Goal: Task Accomplishment & Management: Manage account settings

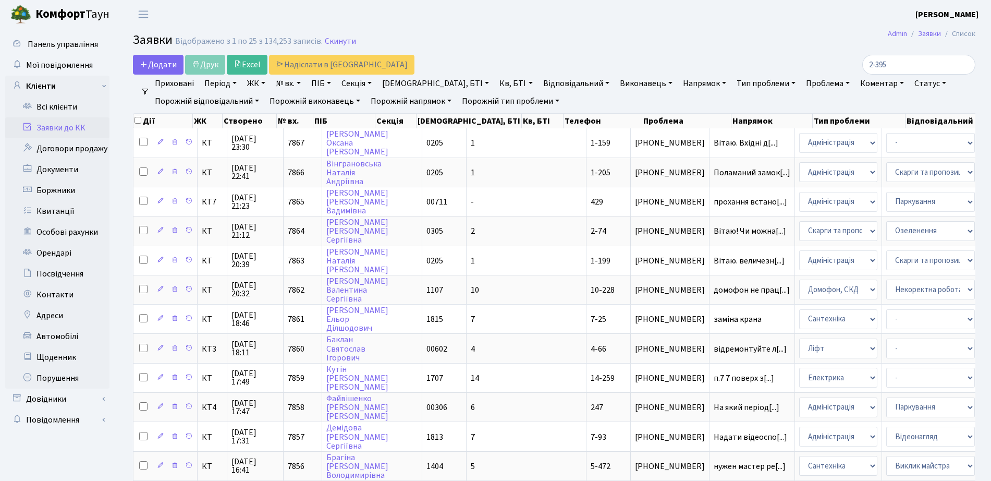
select select "25"
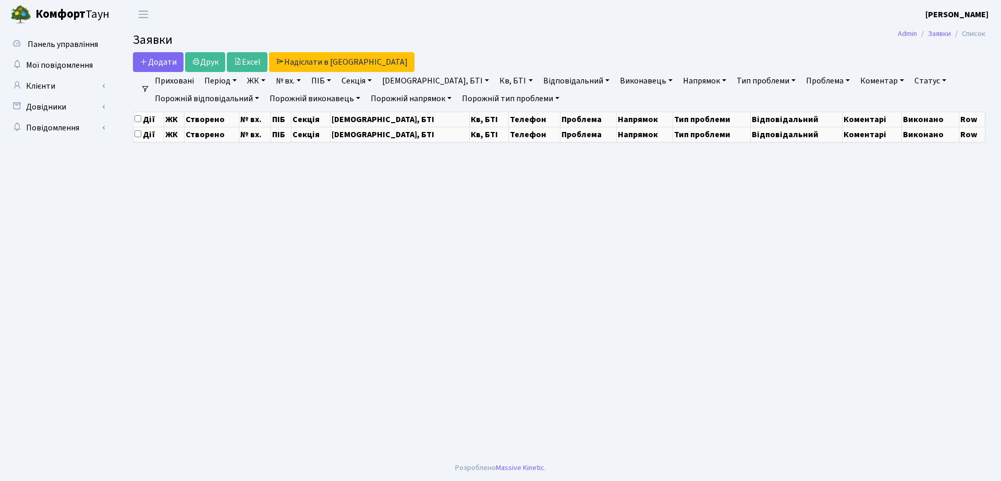
select select "25"
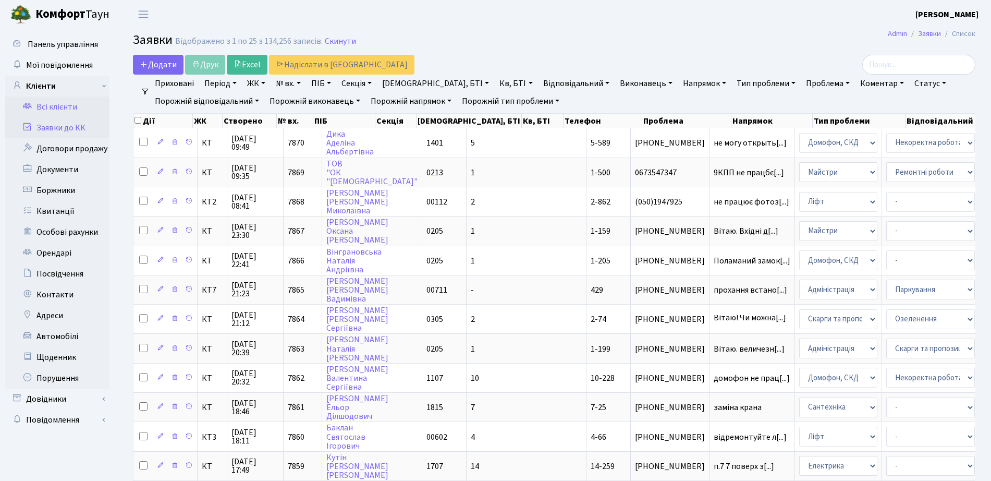
click at [38, 105] on link "Всі клієнти" at bounding box center [57, 106] width 104 height 21
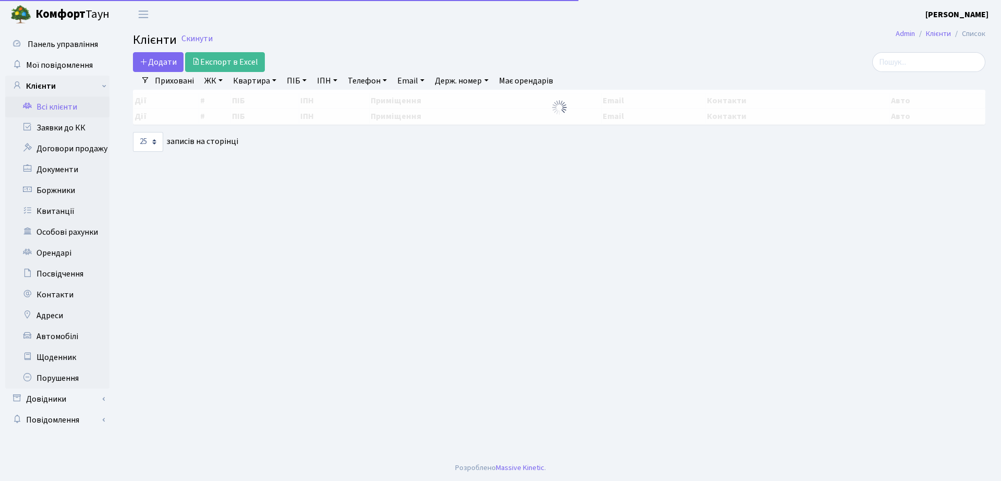
select select "25"
click at [903, 65] on input "search" at bounding box center [928, 62] width 113 height 20
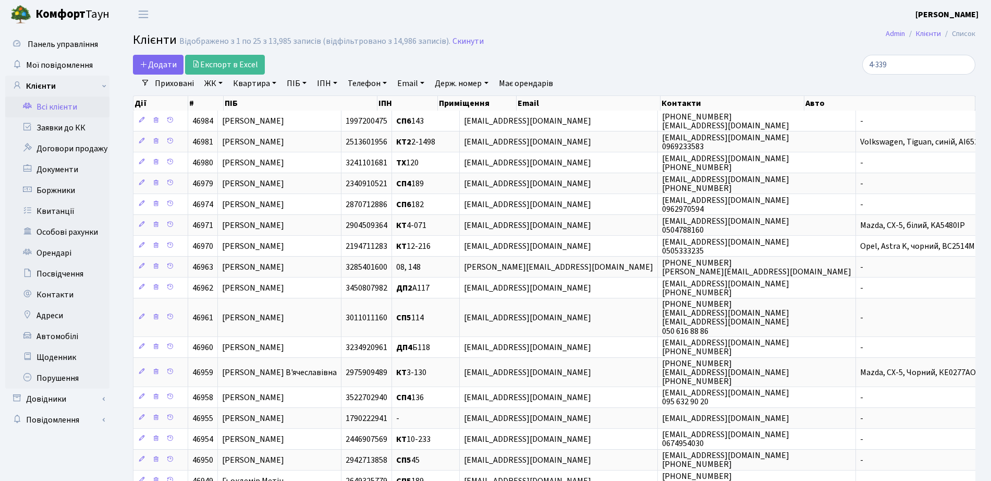
type input "4-339"
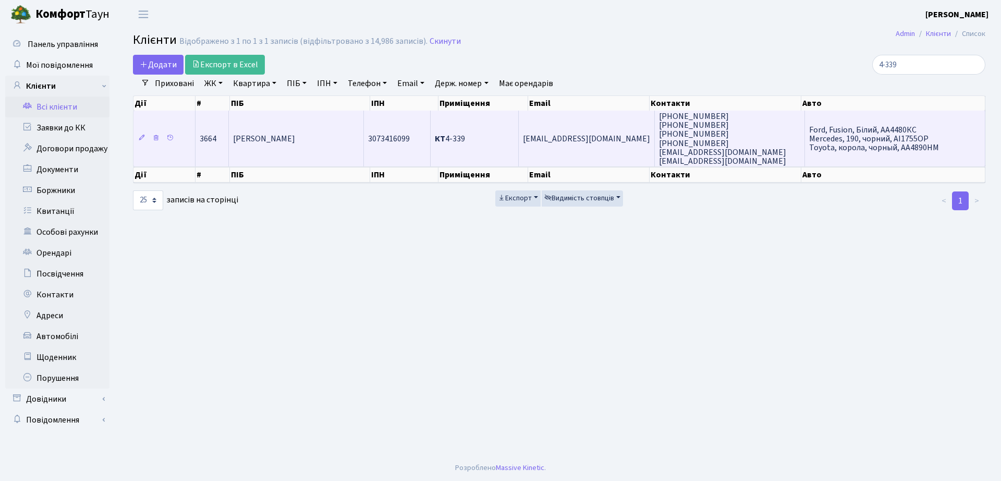
click at [424, 130] on td "3073416099" at bounding box center [397, 139] width 67 height 56
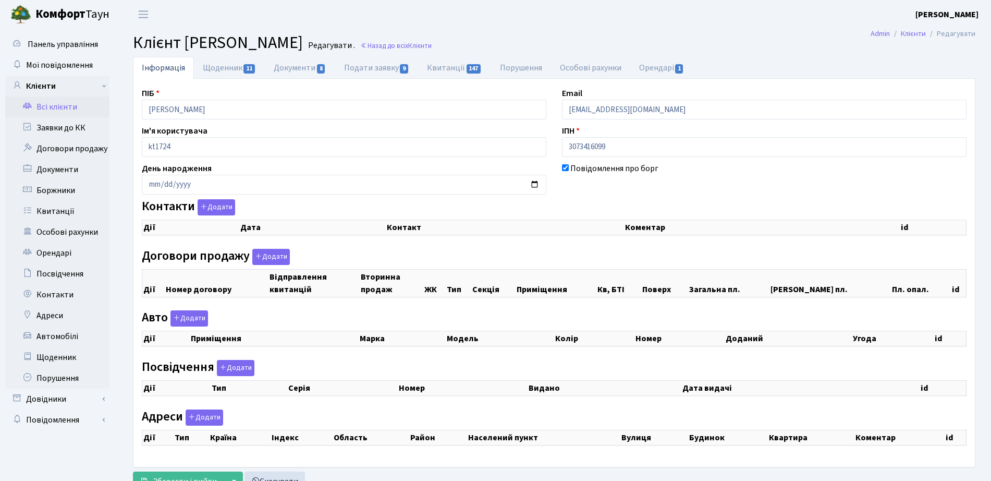
checkbox input "true"
select select "25"
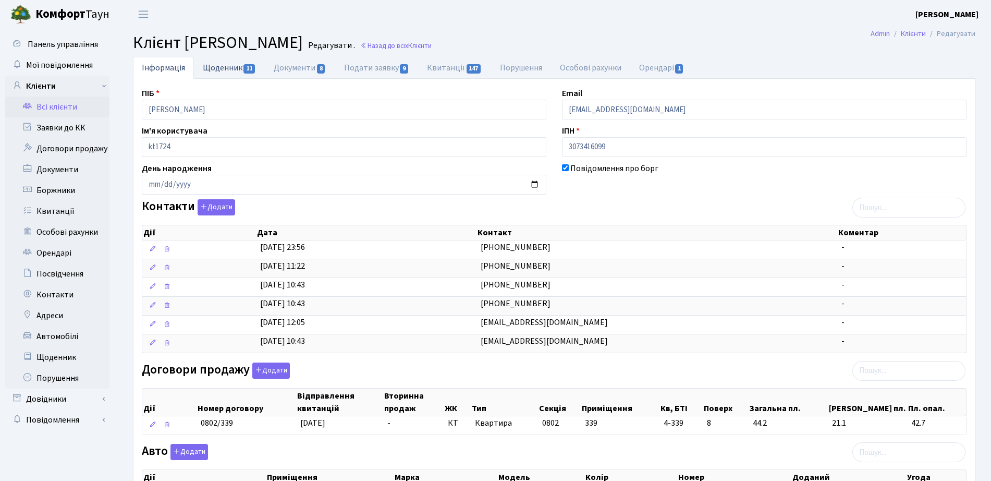
click at [239, 74] on link "Щоденник 11" at bounding box center [229, 67] width 71 height 21
select select "25"
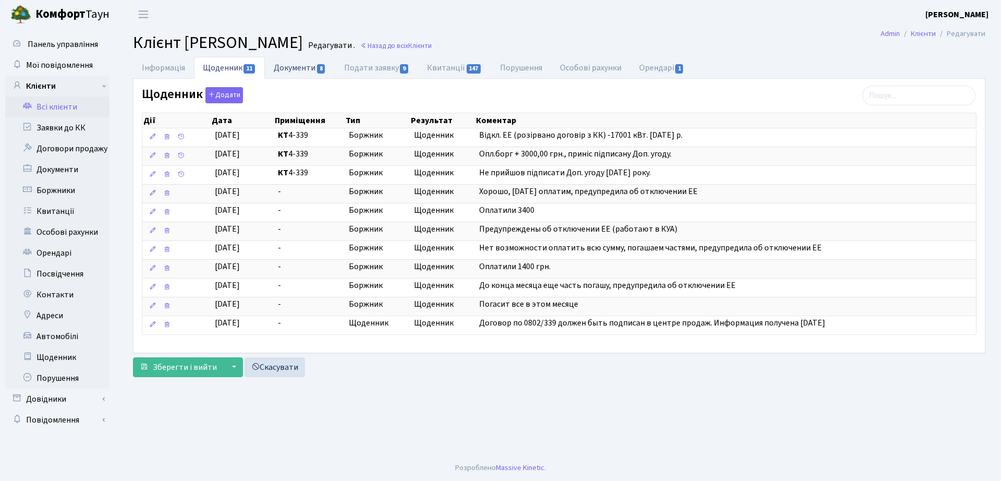
click at [299, 66] on link "Документи 8" at bounding box center [300, 67] width 70 height 21
select select "25"
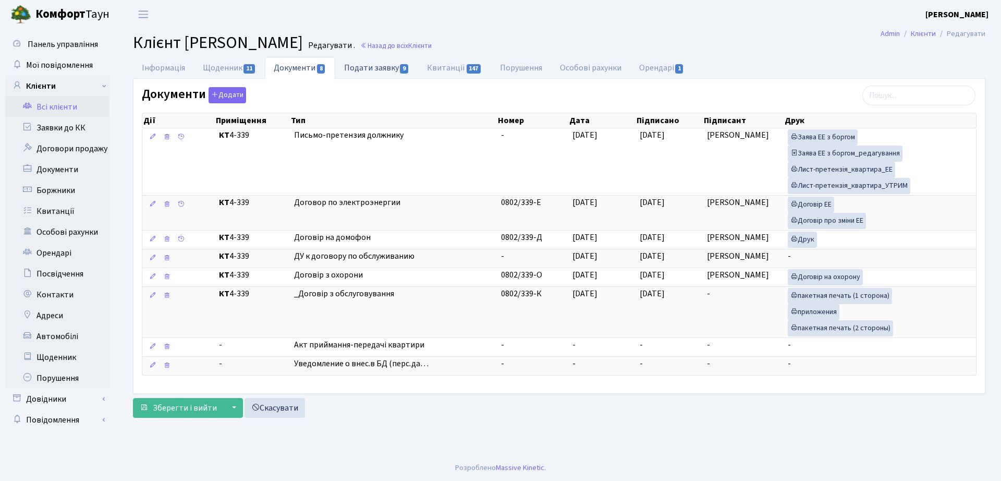
click at [408, 65] on span "9" at bounding box center [404, 68] width 8 height 9
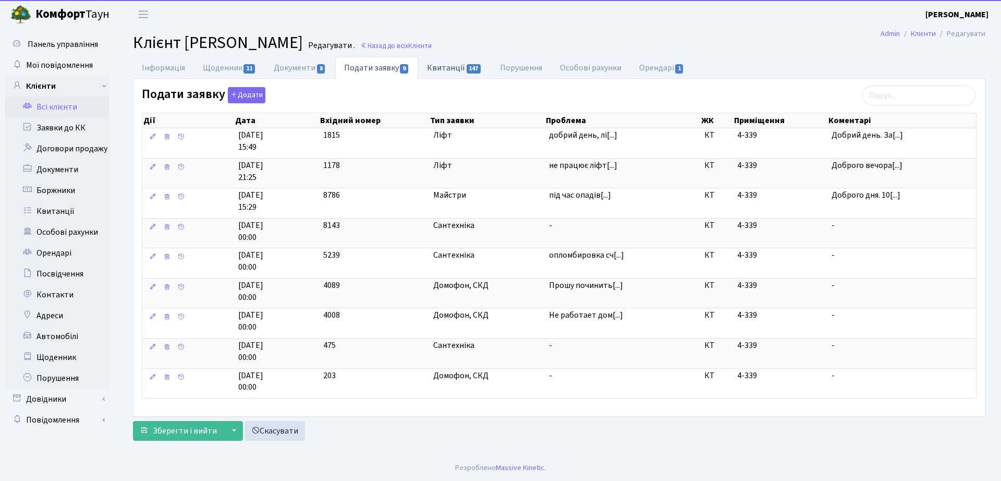
click at [483, 69] on link "Квитанції 147" at bounding box center [454, 67] width 72 height 21
select select "25"
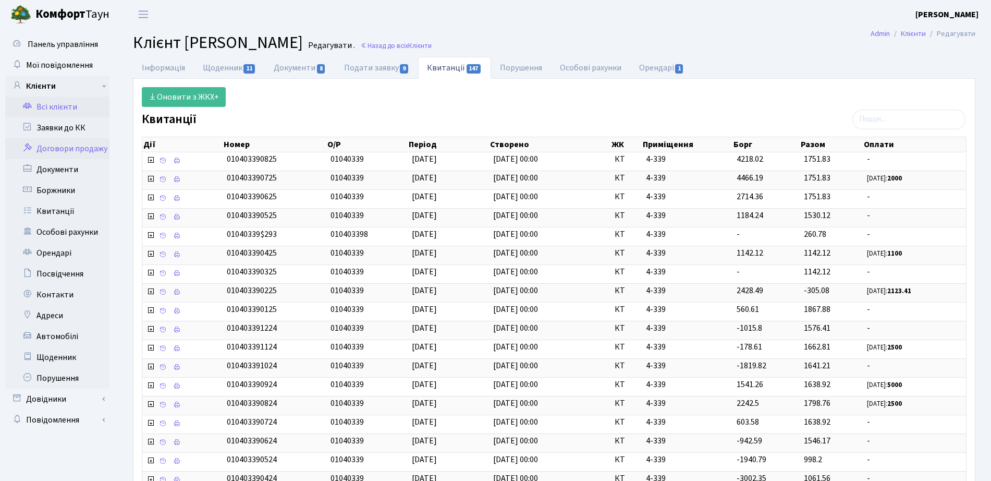
click at [53, 153] on link "Договори продажу" at bounding box center [57, 148] width 104 height 21
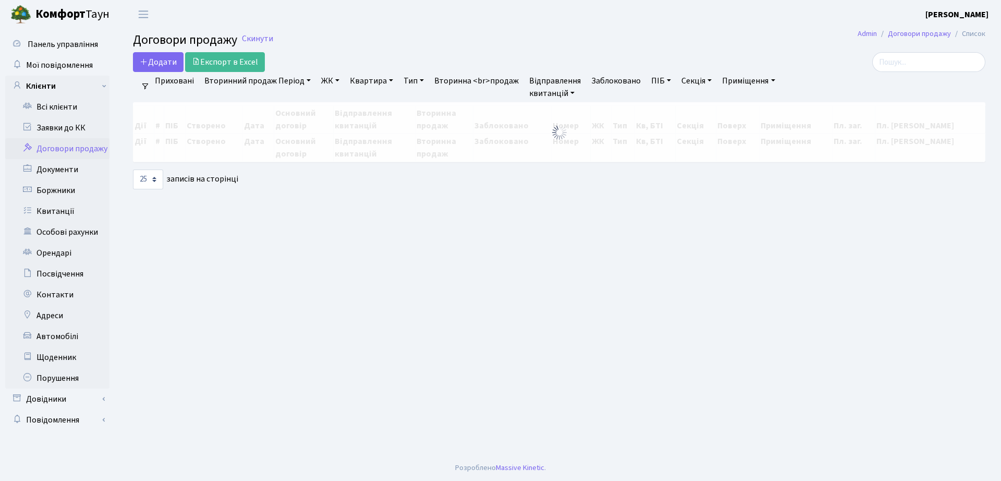
select select "25"
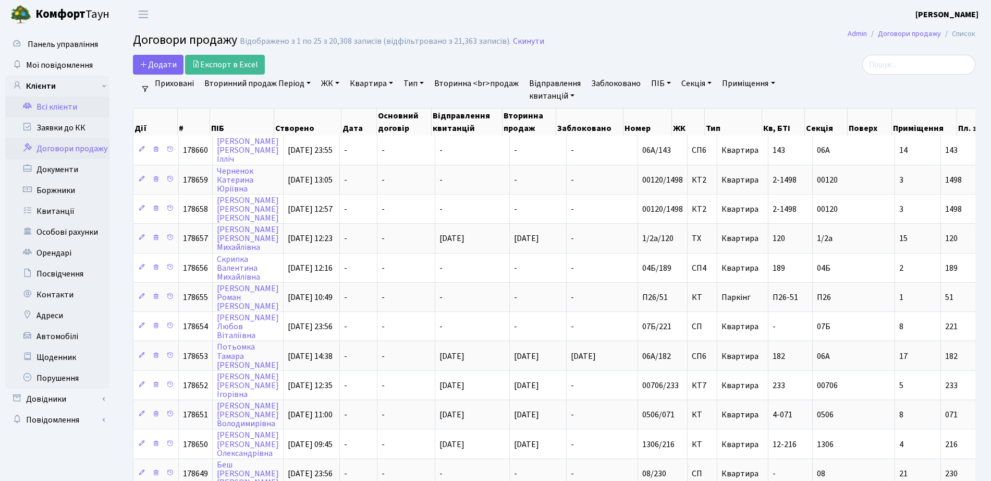
click at [76, 111] on link "Всі клієнти" at bounding box center [57, 106] width 104 height 21
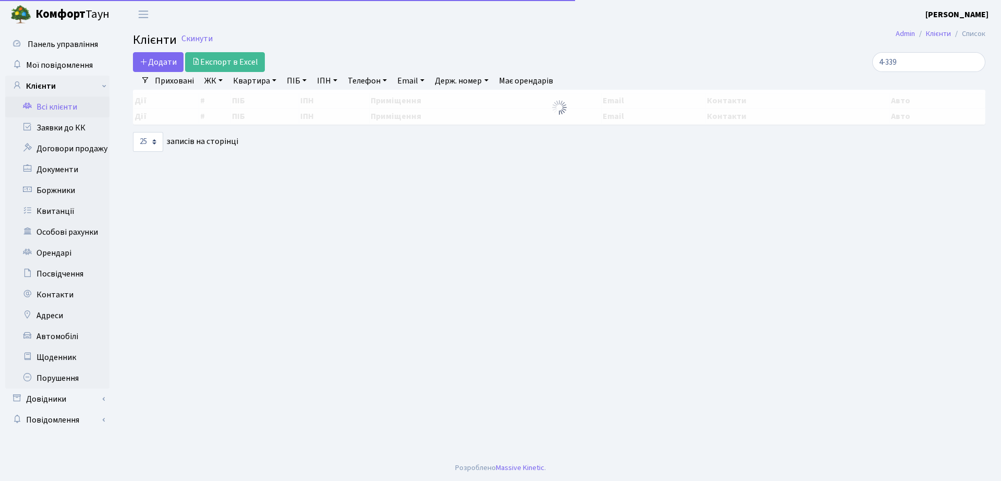
select select "25"
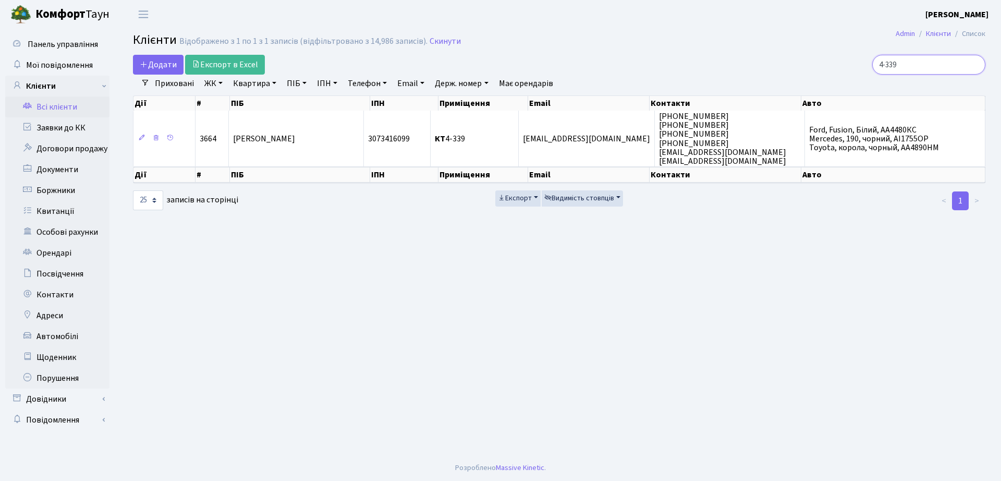
drag, startPoint x: 919, startPoint y: 65, endPoint x: 780, endPoint y: 62, distance: 138.7
click at [783, 65] on div "4-339" at bounding box center [849, 65] width 274 height 20
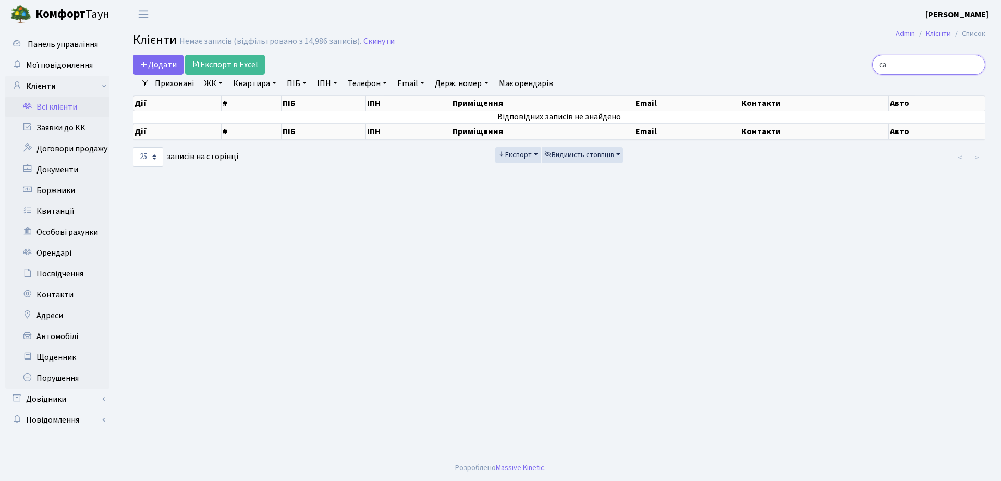
type input "с"
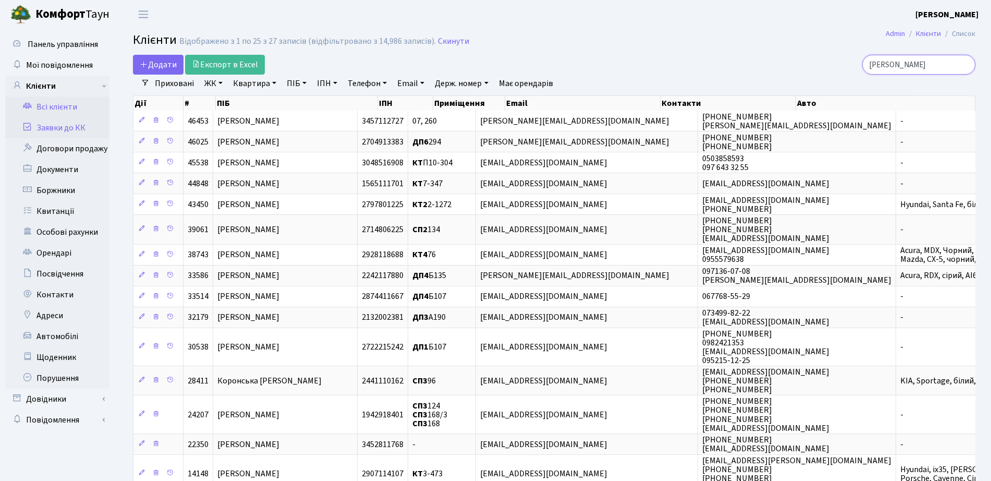
type input "тетяна василівна"
click at [87, 118] on link "Заявки до КК" at bounding box center [57, 127] width 104 height 21
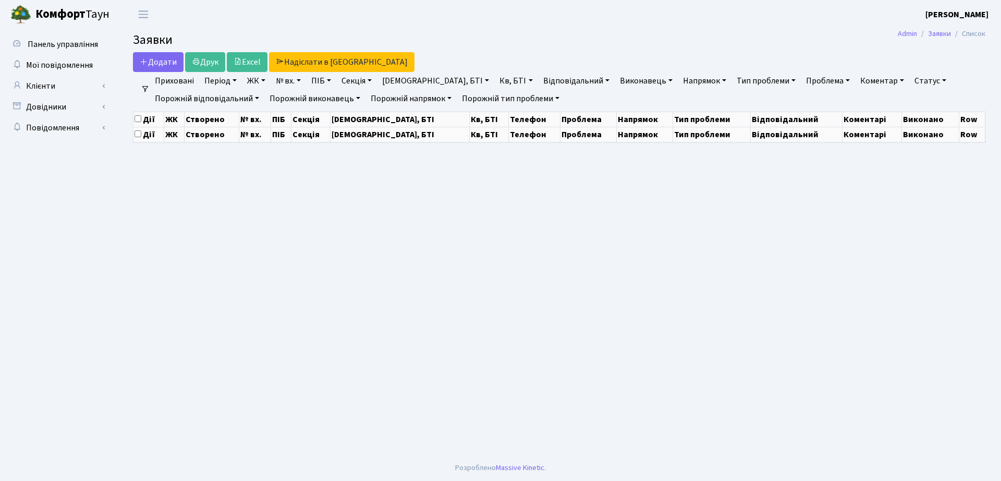
select select "25"
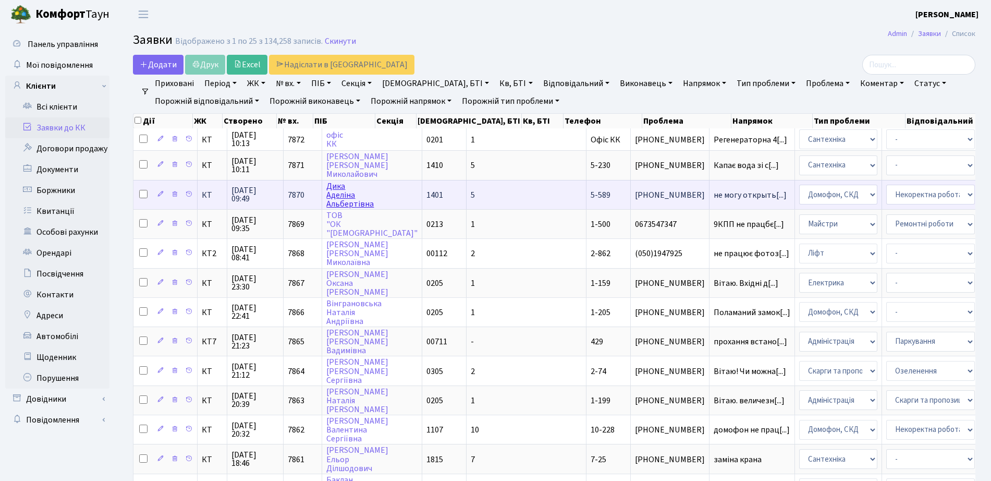
click at [340, 199] on link "[PERSON_NAME]" at bounding box center [349, 194] width 47 height 29
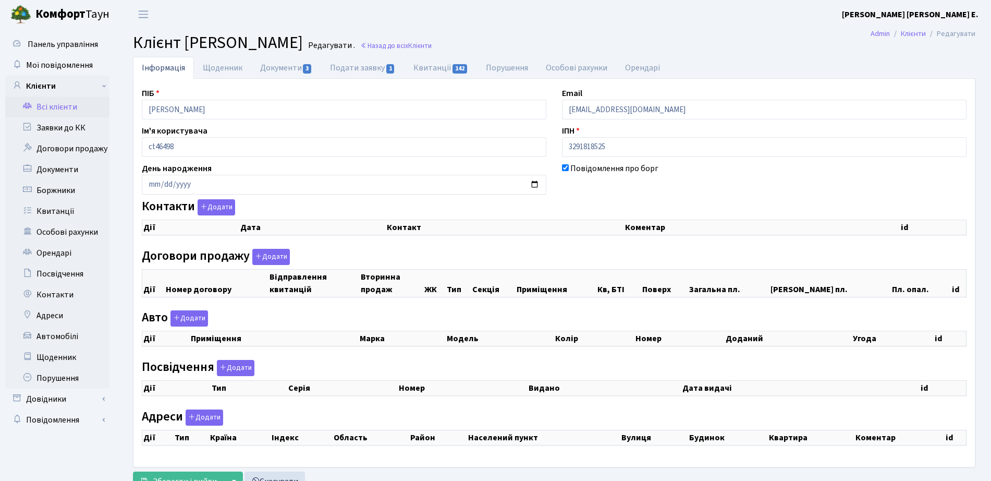
checkbox input "true"
select select "25"
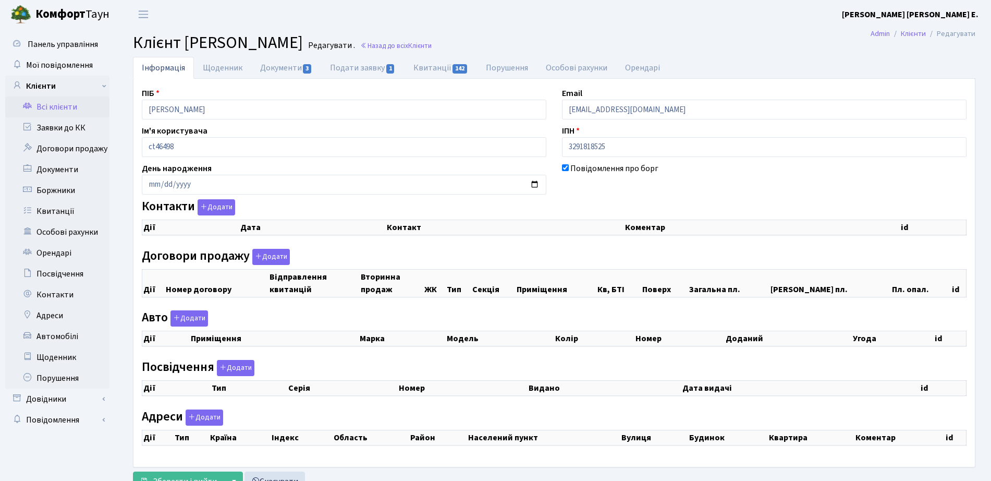
select select "25"
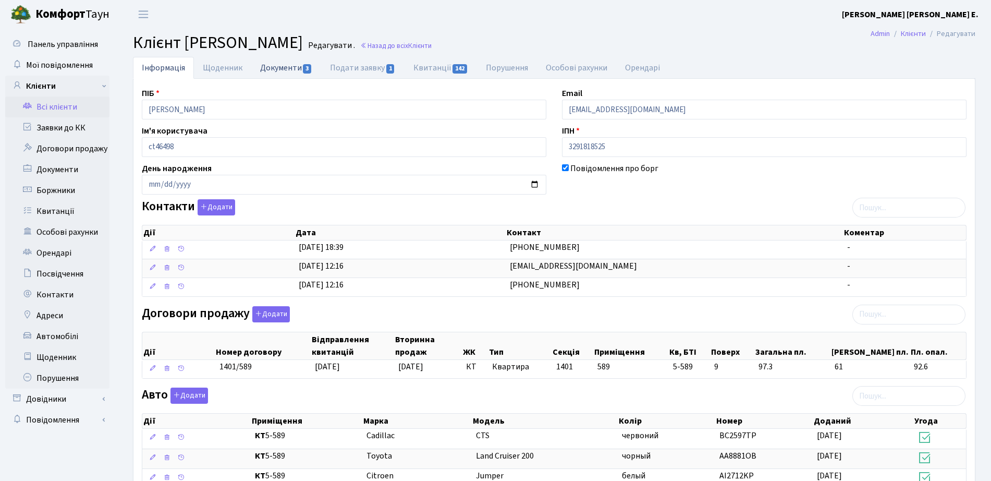
click at [301, 75] on link "Документи 3" at bounding box center [286, 67] width 70 height 21
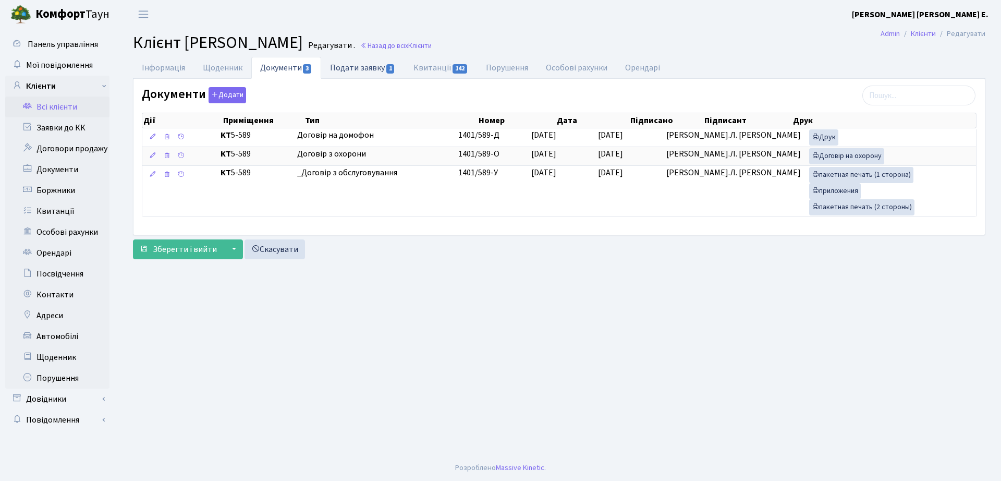
click at [341, 74] on link "Подати заявку 1" at bounding box center [362, 67] width 83 height 21
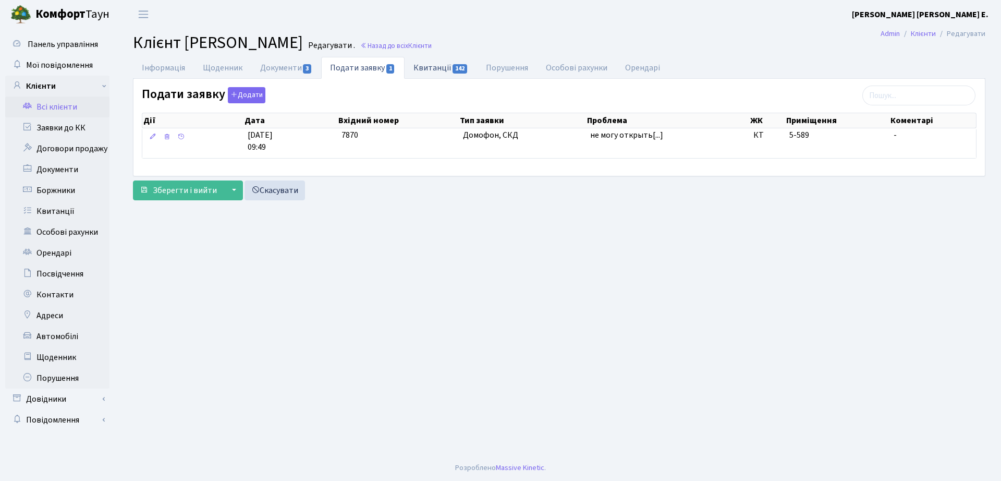
click at [433, 66] on link "Квитанції 142" at bounding box center [441, 67] width 72 height 21
select select "25"
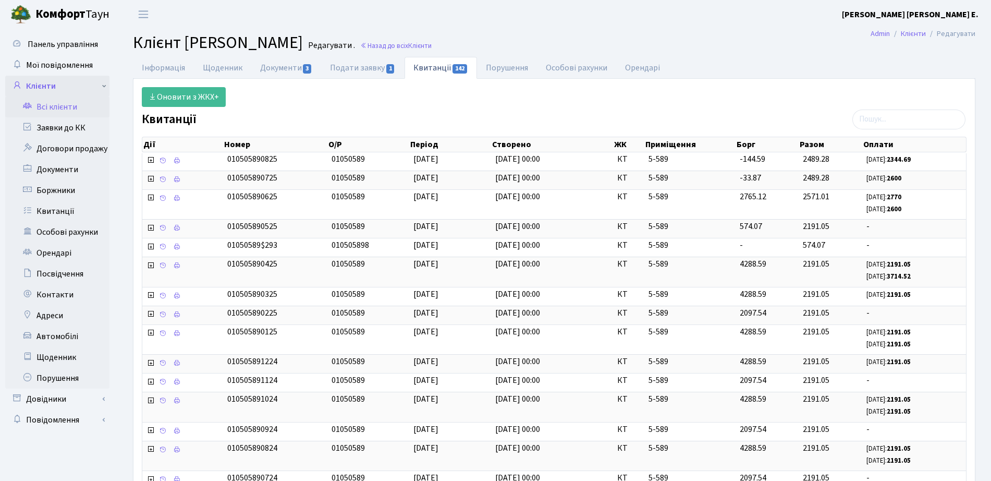
click at [30, 80] on link "Клієнти" at bounding box center [57, 86] width 104 height 21
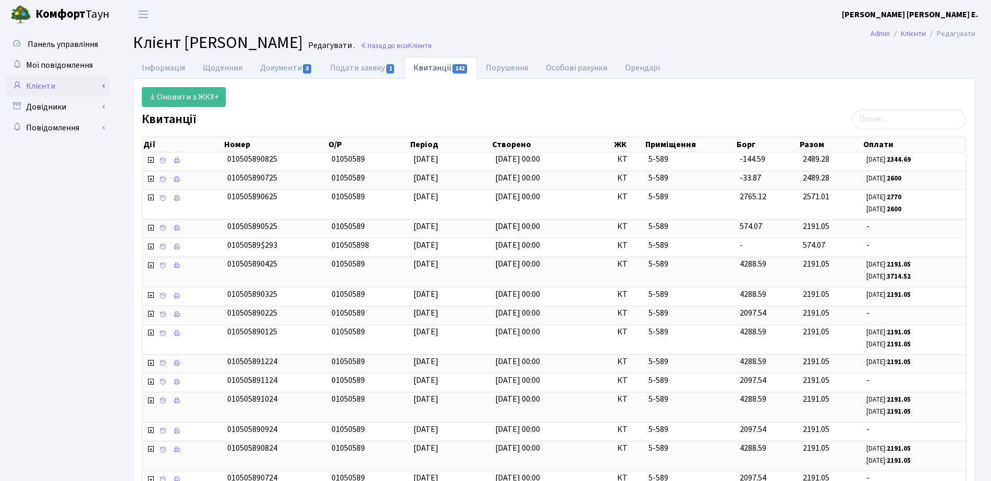
click at [30, 80] on link "Клієнти" at bounding box center [57, 86] width 104 height 21
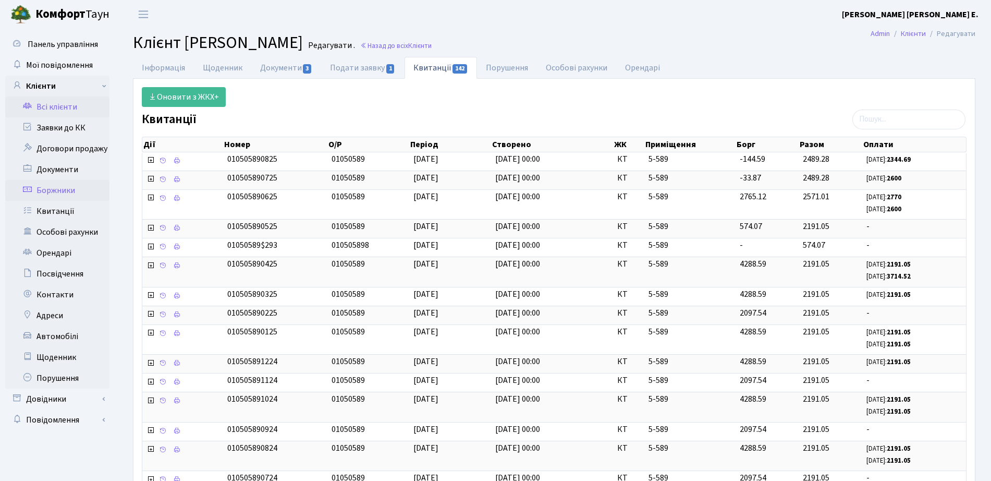
click at [64, 191] on link "Боржники" at bounding box center [57, 190] width 104 height 21
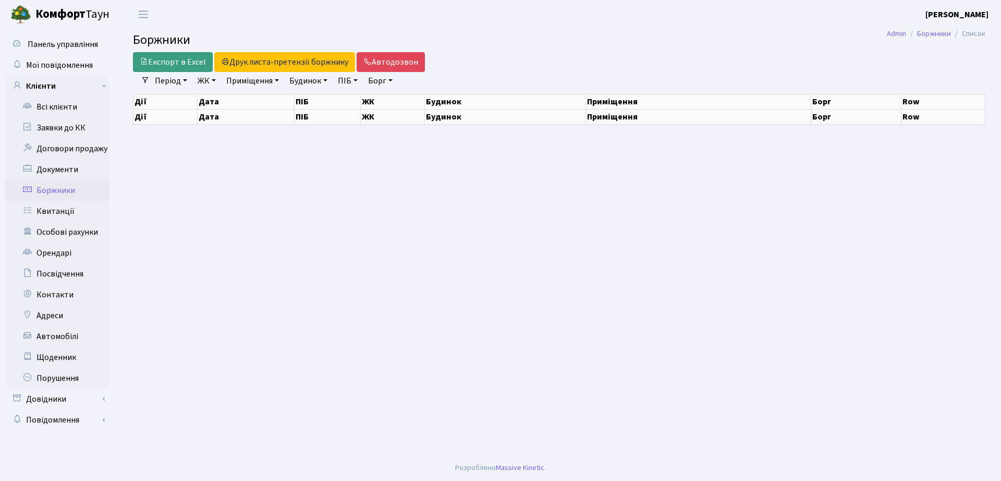
select select "25"
